Goal: Task Accomplishment & Management: Manage account settings

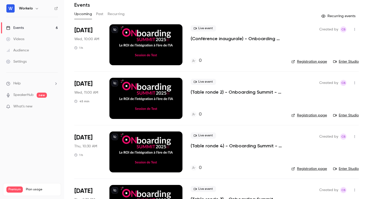
scroll to position [163, 0]
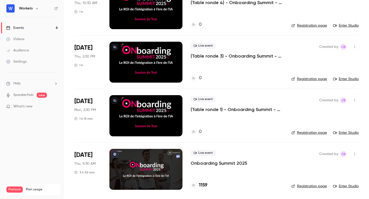
click at [155, 163] on div at bounding box center [145, 169] width 73 height 41
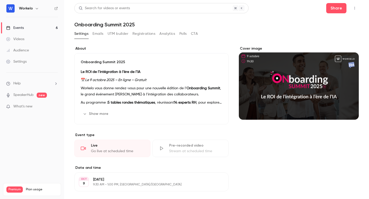
click at [353, 8] on button "button" at bounding box center [355, 8] width 8 height 8
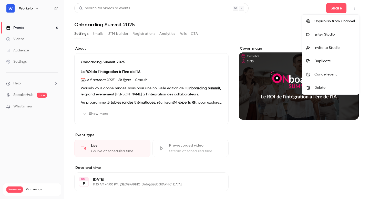
click at [335, 50] on div "Invite to Studio" at bounding box center [335, 47] width 41 height 5
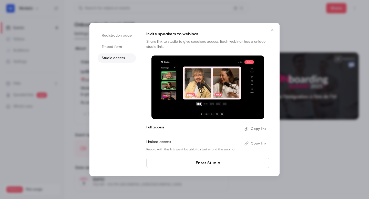
click at [273, 27] on button "Close" at bounding box center [272, 30] width 10 height 10
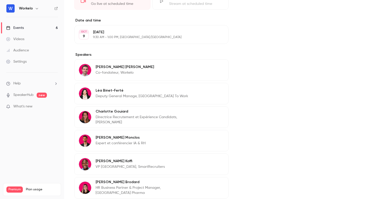
scroll to position [143, 0]
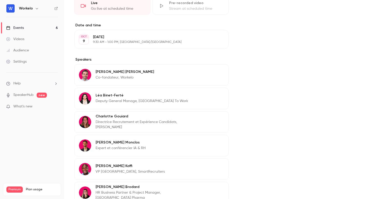
click at [218, 116] on div "[PERSON_NAME] Directrice Recrutement et Expérience Candidats, Forvis Mazars Edit" at bounding box center [151, 123] width 154 height 22
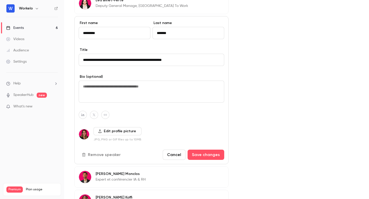
scroll to position [239, 0]
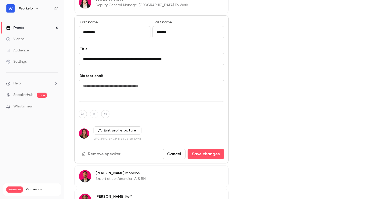
click at [177, 152] on button "Cancel" at bounding box center [174, 154] width 23 height 10
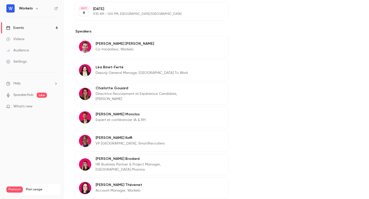
scroll to position [170, 0]
click at [215, 141] on button "Edit" at bounding box center [215, 139] width 19 height 8
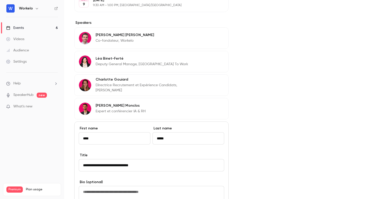
scroll to position [182, 0]
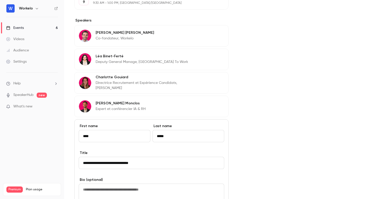
click at [84, 160] on input "**********" at bounding box center [152, 163] width 146 height 12
type input "**********"
click at [325, 126] on div "Cover image" at bounding box center [299, 192] width 120 height 656
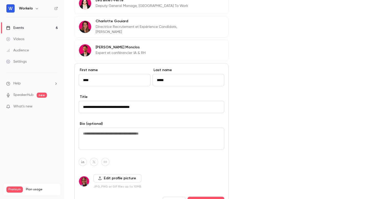
scroll to position [244, 0]
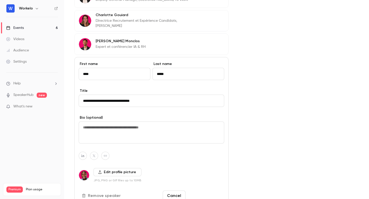
click at [211, 194] on button "Save changes" at bounding box center [206, 196] width 37 height 10
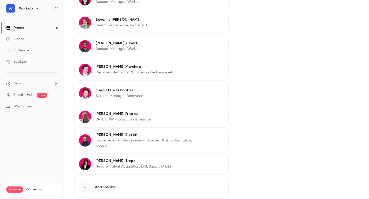
scroll to position [360, 0]
click at [214, 112] on button "Edit" at bounding box center [215, 114] width 19 height 8
